Goal: Find specific page/section: Find specific page/section

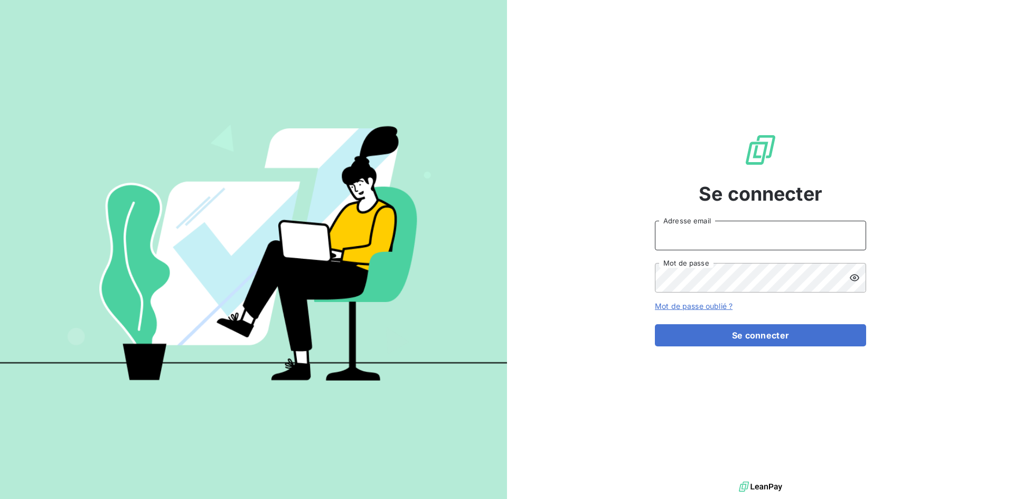
type input "[EMAIL_ADDRESS][DOMAIN_NAME]"
click at [752, 241] on input "[EMAIL_ADDRESS][DOMAIN_NAME]" at bounding box center [760, 236] width 211 height 30
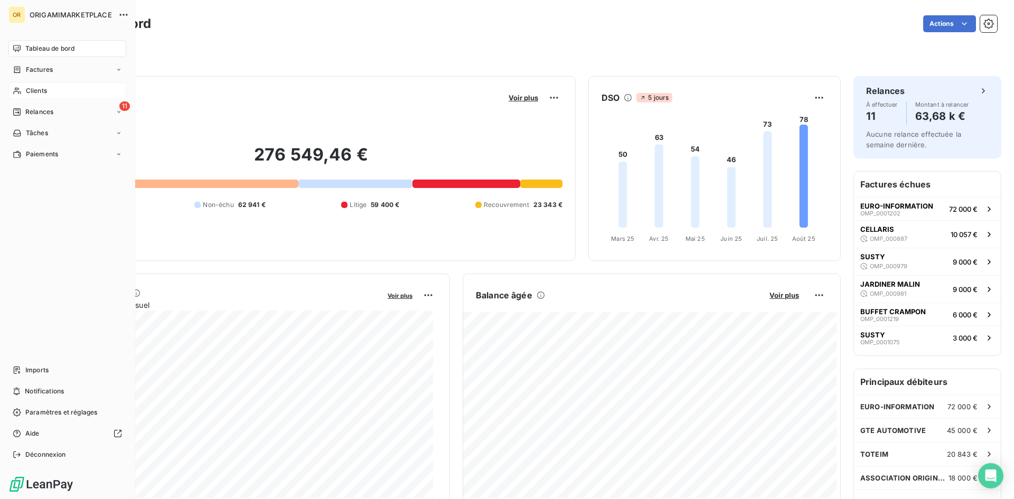
click at [41, 93] on span "Clients" at bounding box center [36, 91] width 21 height 10
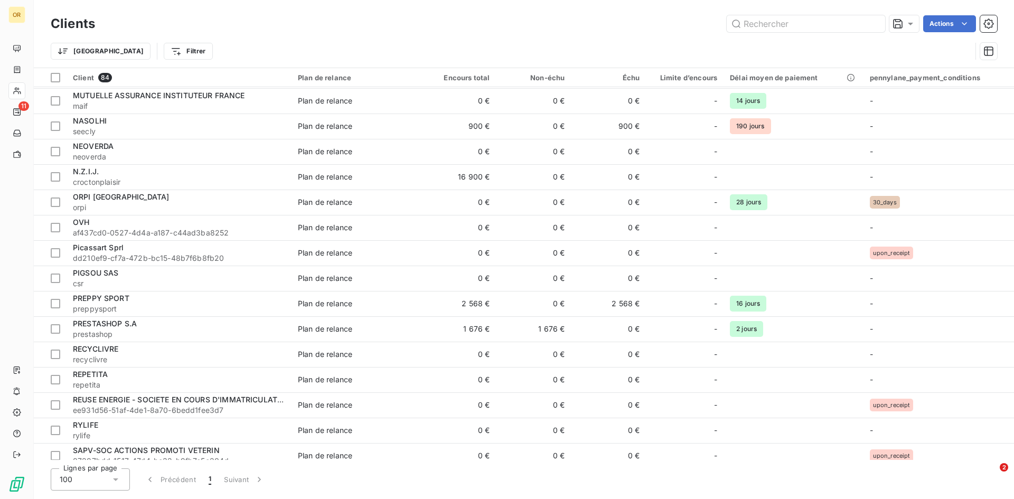
scroll to position [1215, 0]
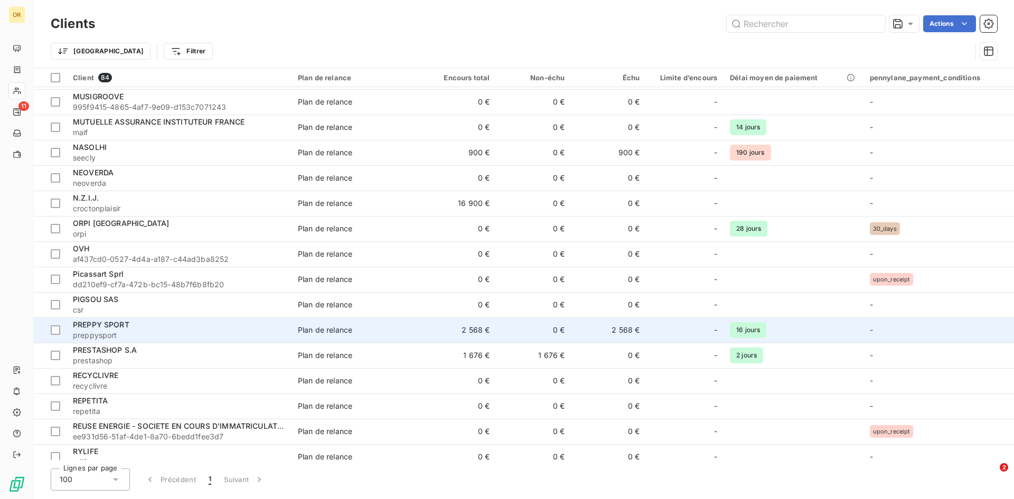
click at [128, 326] on span "PREPPY SPORT" at bounding box center [101, 324] width 57 height 9
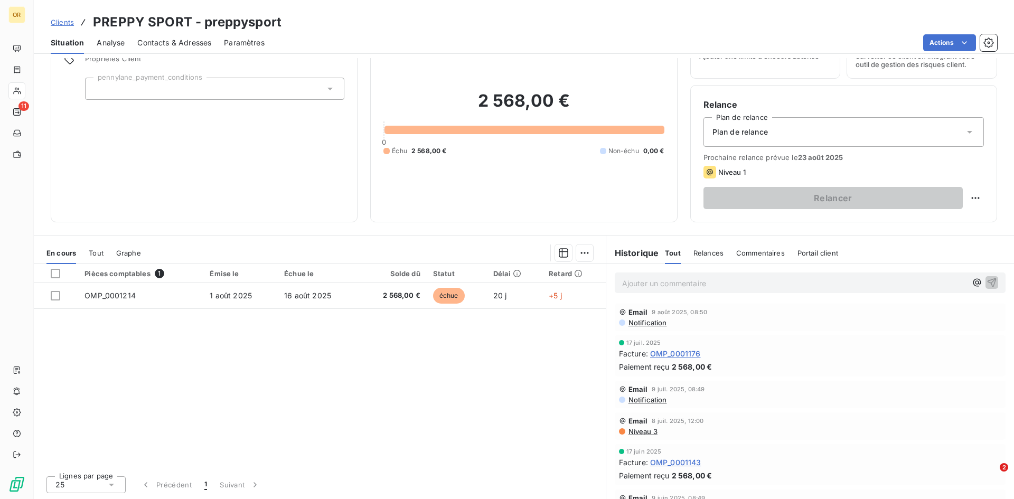
click at [686, 357] on span "OMP_0001176" at bounding box center [675, 353] width 51 height 11
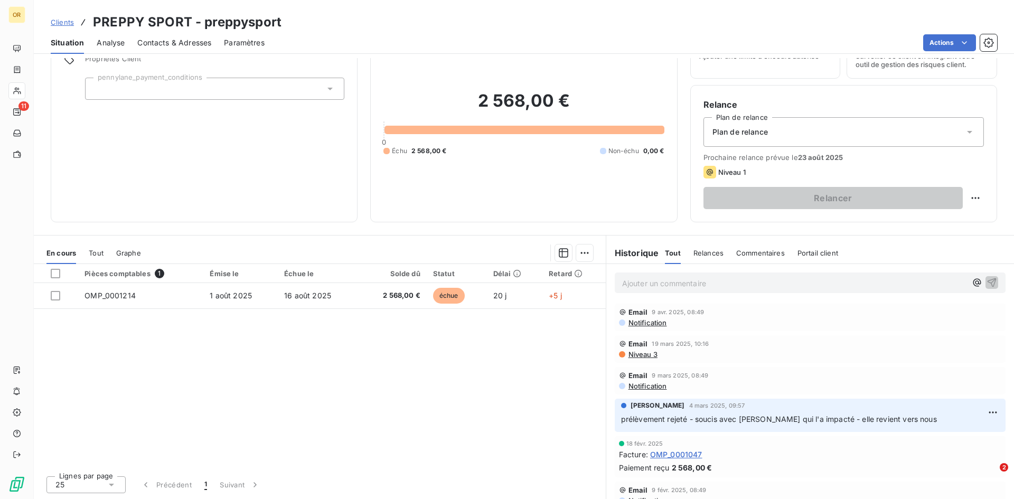
scroll to position [370, 0]
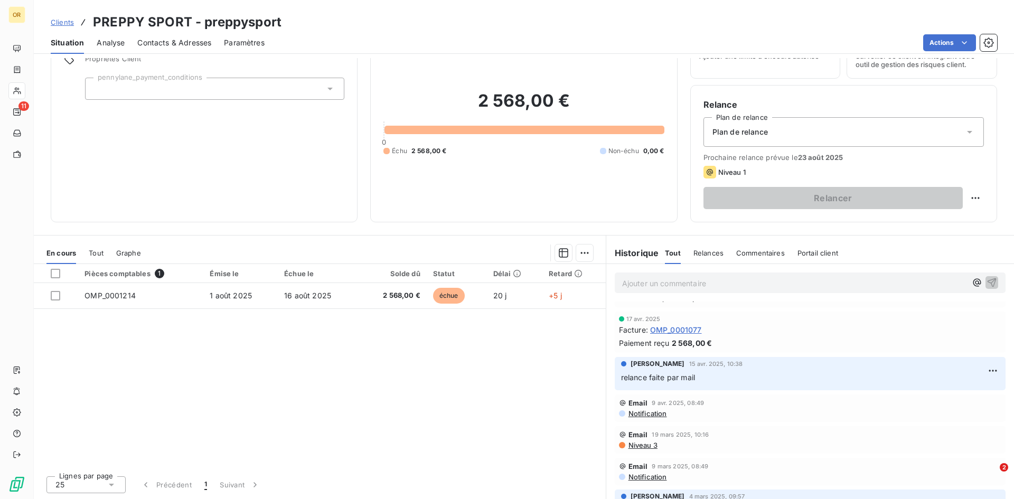
click at [751, 330] on div "Facture : OMP_0001077" at bounding box center [810, 329] width 382 height 11
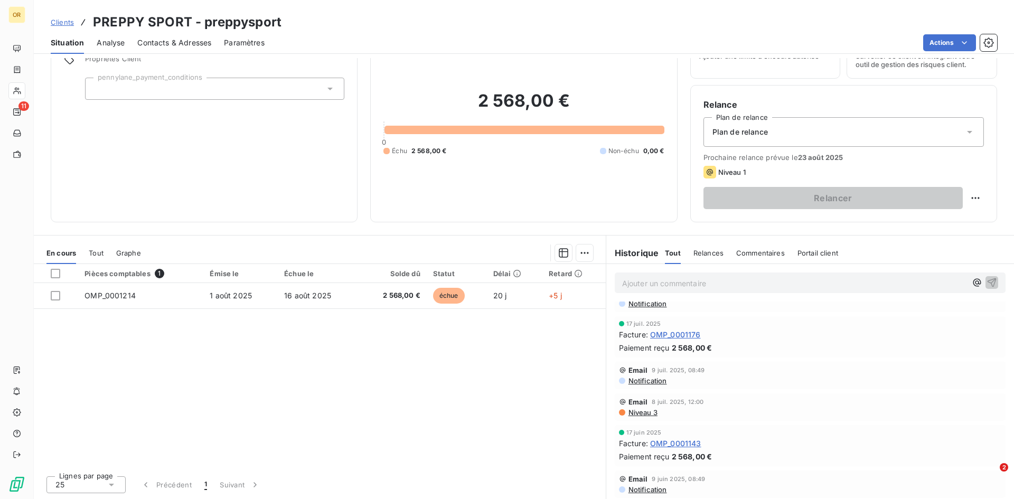
scroll to position [0, 0]
